Goal: Information Seeking & Learning: Check status

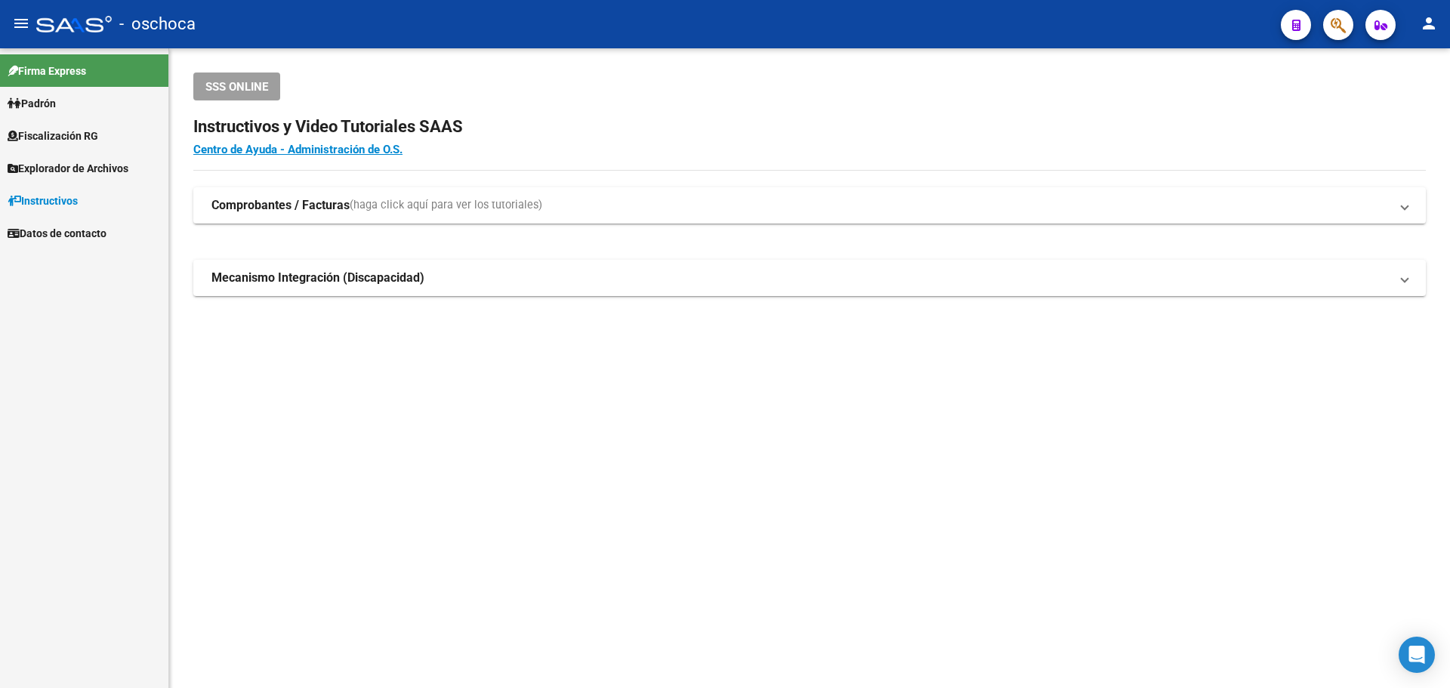
click at [30, 103] on span "Padrón" at bounding box center [32, 103] width 48 height 17
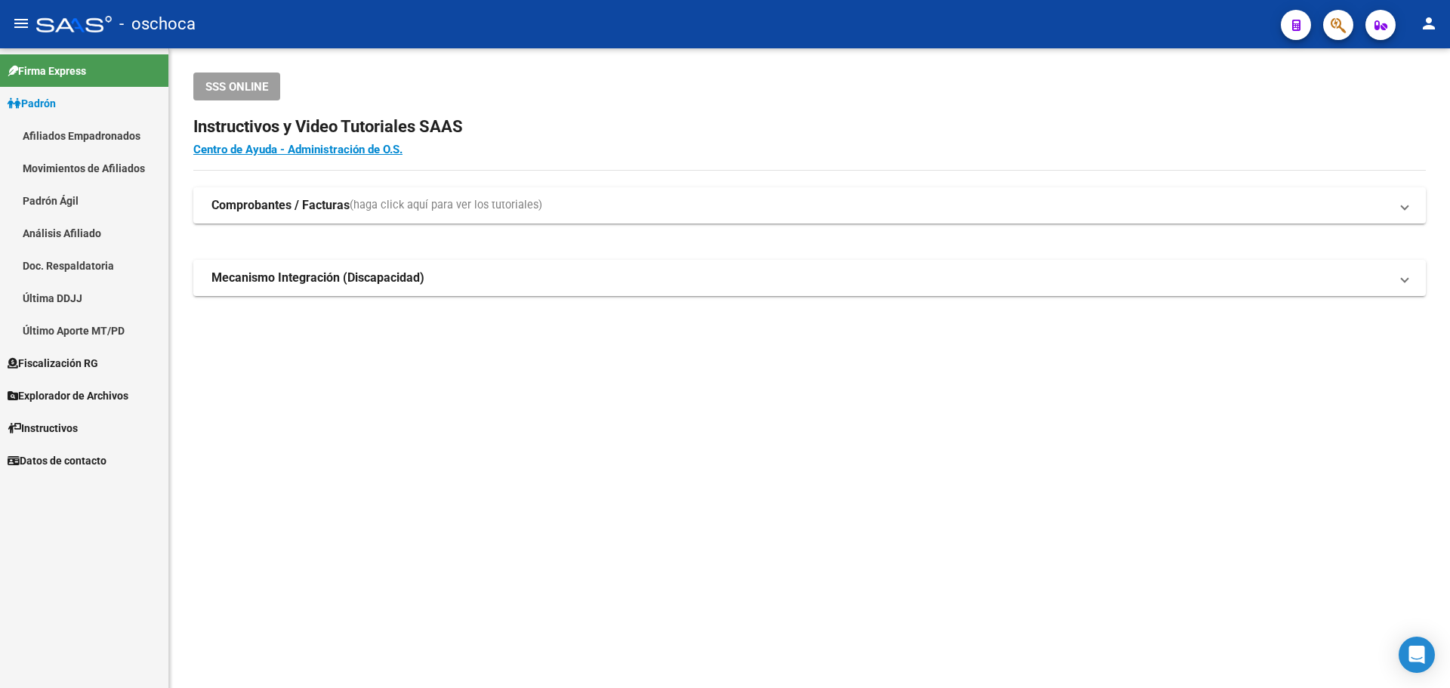
click at [72, 365] on span "Fiscalización RG" at bounding box center [53, 363] width 91 height 17
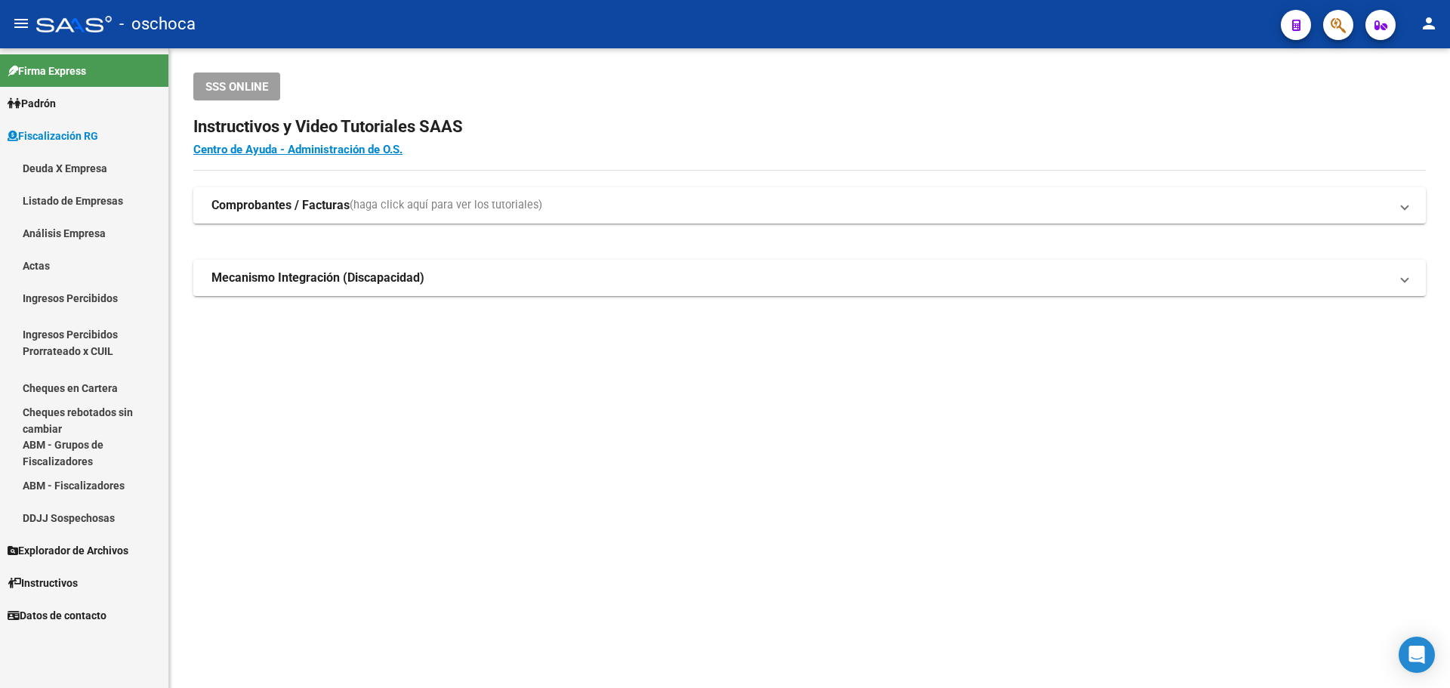
click at [62, 237] on link "Análisis Empresa" at bounding box center [84, 233] width 168 height 32
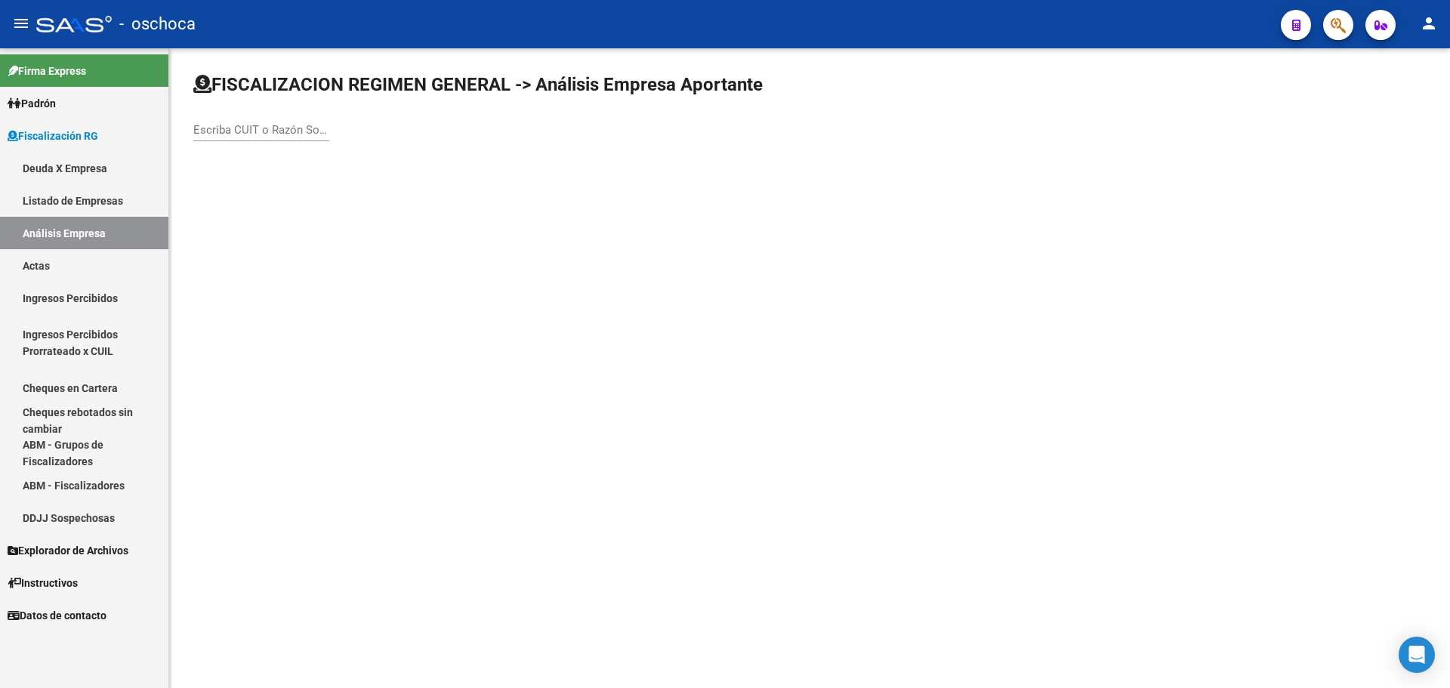
click at [233, 130] on input "Escriba CUIT o Razón Social para buscar" at bounding box center [261, 130] width 136 height 14
type input "2026164"
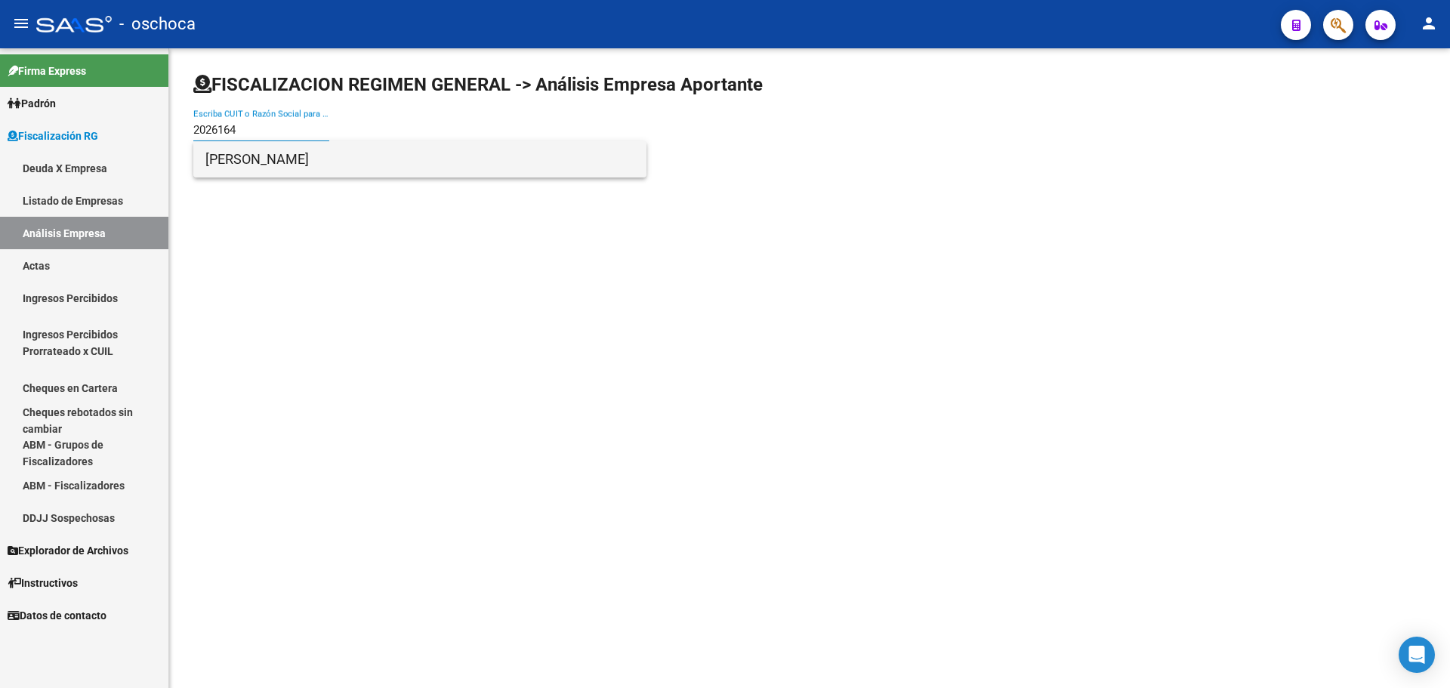
click at [289, 162] on span "[PERSON_NAME]" at bounding box center [419, 159] width 429 height 36
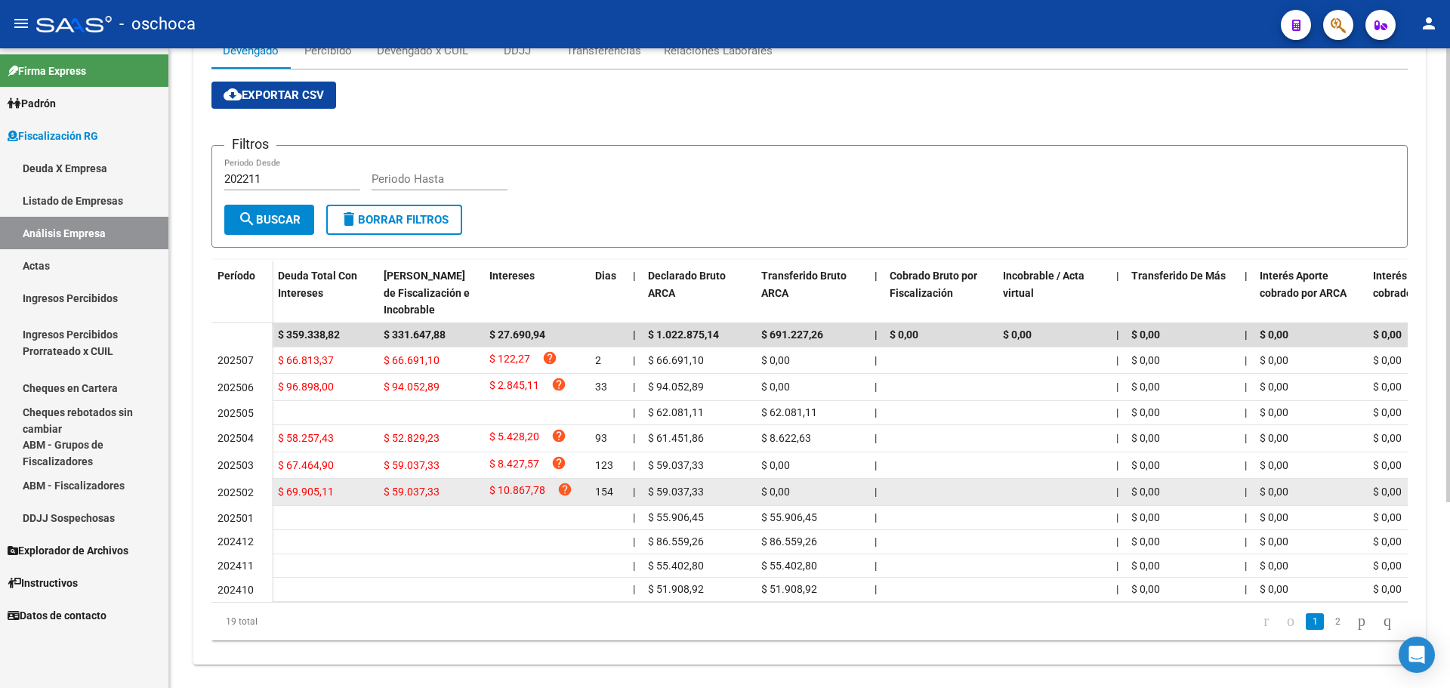
scroll to position [262, 0]
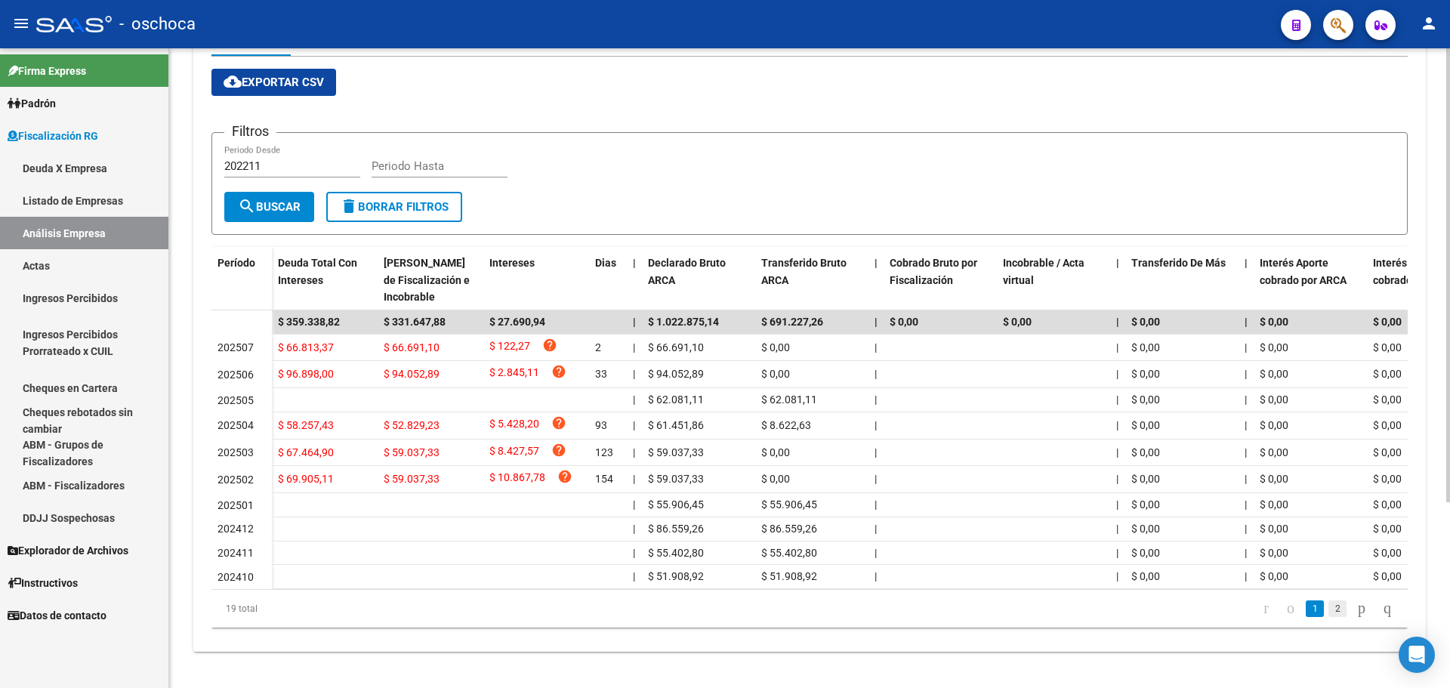
click at [1329, 611] on link "2" at bounding box center [1338, 609] width 18 height 17
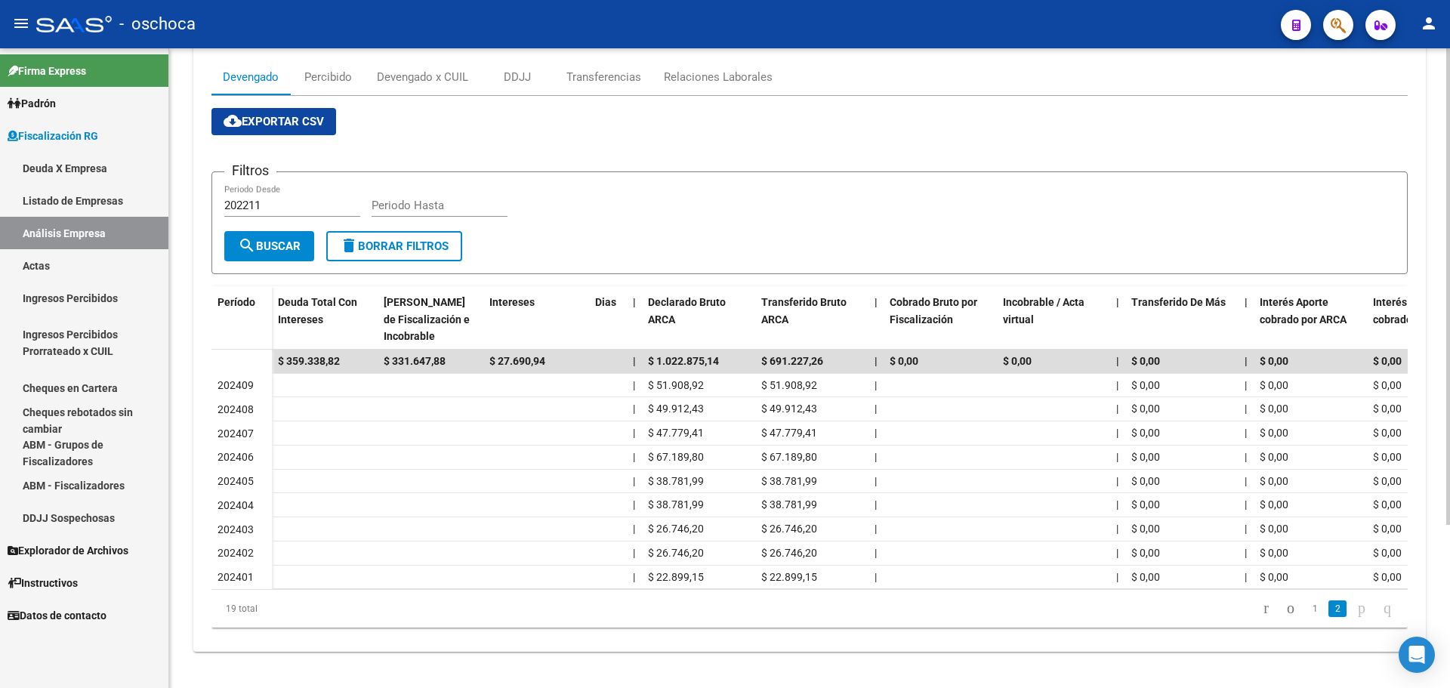
scroll to position [219, 0]
click at [1285, 605] on icon "go to previous page" at bounding box center [1291, 608] width 12 height 18
